Goal: Find specific page/section: Find specific page/section

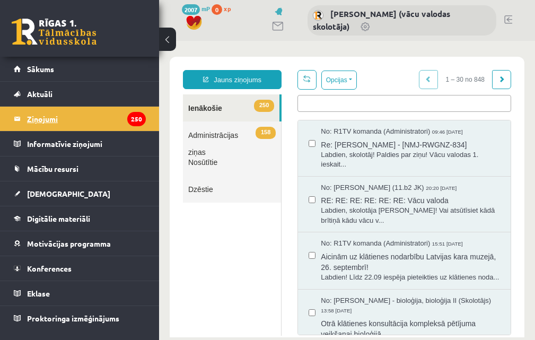
click at [59, 117] on legend "Ziņojumi 250" at bounding box center [86, 119] width 119 height 24
click at [83, 129] on legend "Ziņojumi 250" at bounding box center [86, 119] width 119 height 24
